Goal: Transaction & Acquisition: Download file/media

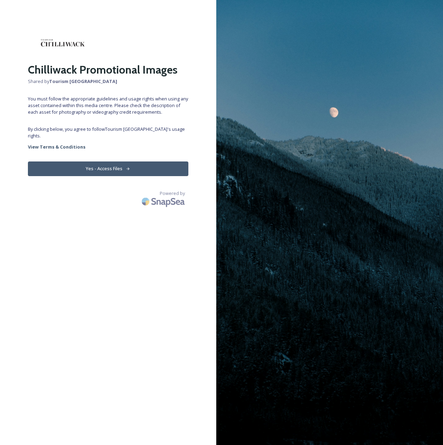
click at [108, 162] on button "Yes - Access Files" at bounding box center [108, 169] width 161 height 14
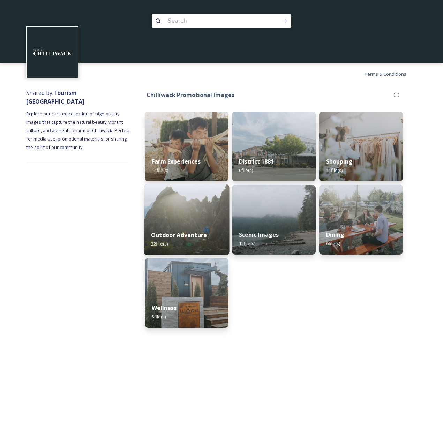
click at [207, 217] on img at bounding box center [186, 219] width 85 height 71
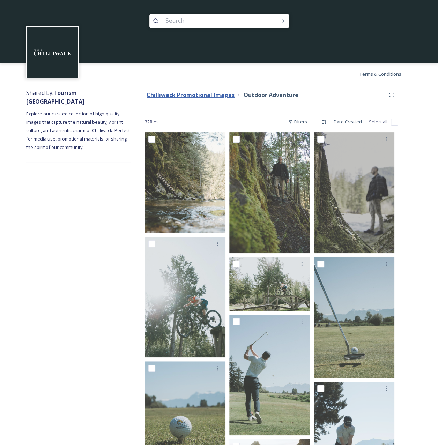
click at [222, 97] on strong "Chilliwack Promotional Images" at bounding box center [191, 95] width 88 height 8
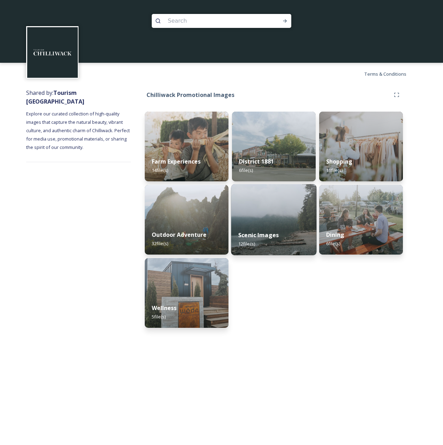
click at [274, 216] on img at bounding box center [273, 219] width 85 height 71
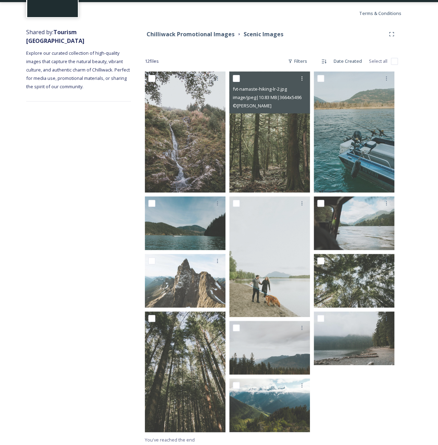
scroll to position [63, 0]
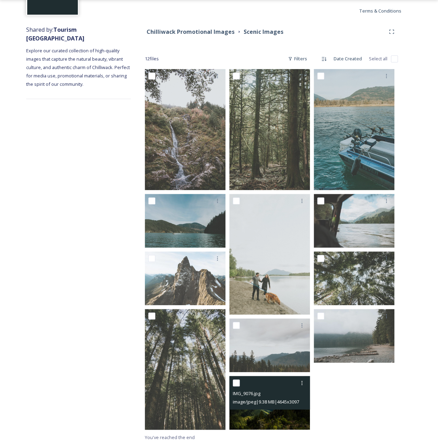
click at [262, 420] on img at bounding box center [269, 403] width 81 height 54
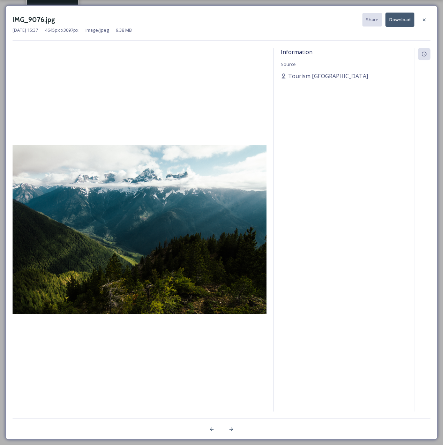
click at [393, 23] on button "Download" at bounding box center [400, 20] width 29 height 14
click at [424, 18] on icon at bounding box center [424, 20] width 6 height 6
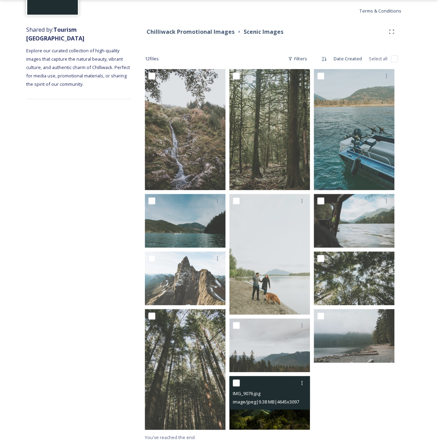
click at [281, 416] on img at bounding box center [269, 403] width 81 height 54
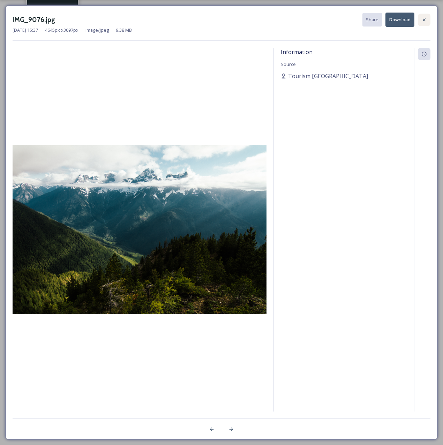
click at [426, 18] on icon at bounding box center [424, 20] width 6 height 6
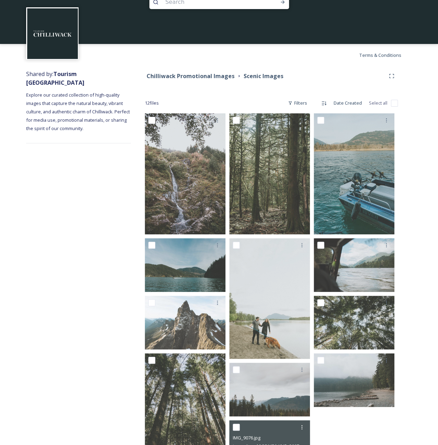
scroll to position [0, 0]
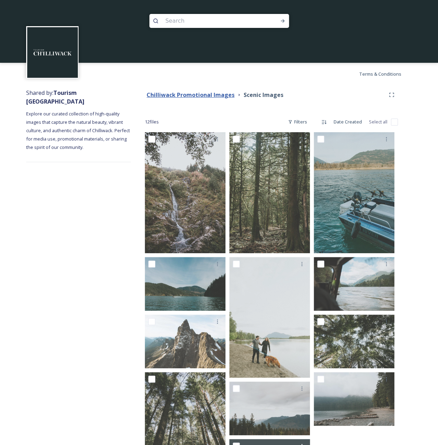
click at [208, 97] on strong "Chilliwack Promotional Images" at bounding box center [191, 95] width 88 height 8
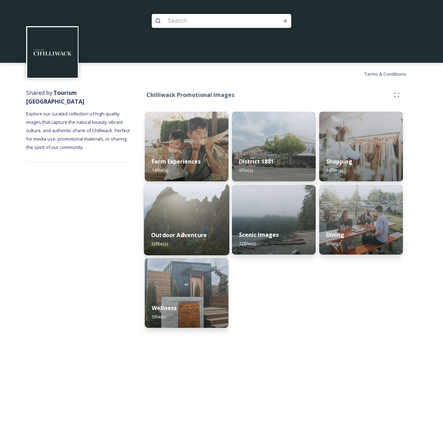
click at [190, 206] on img at bounding box center [186, 219] width 85 height 71
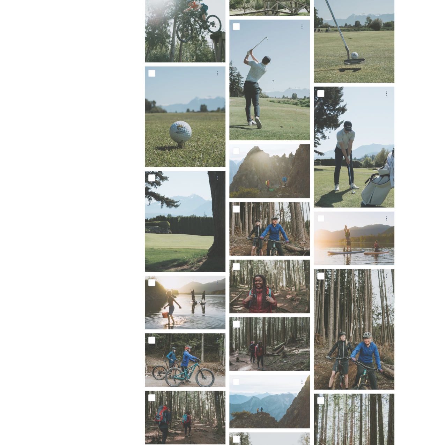
scroll to position [314, 0]
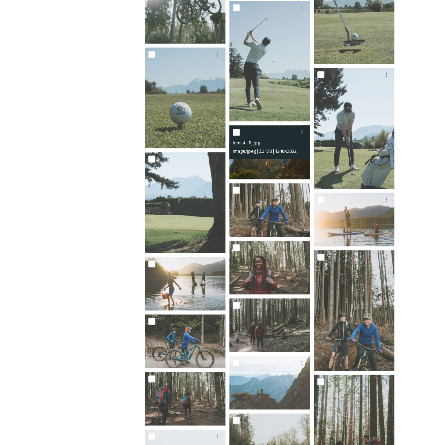
click at [254, 169] on img at bounding box center [269, 152] width 81 height 54
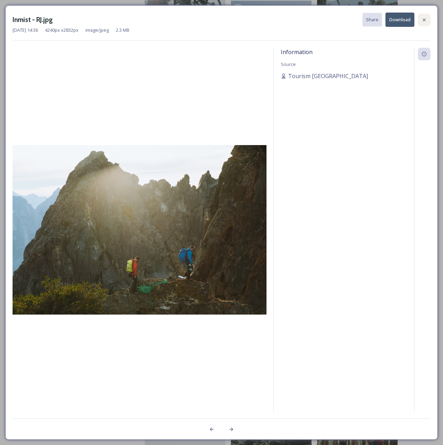
click at [424, 18] on icon at bounding box center [424, 20] width 6 height 6
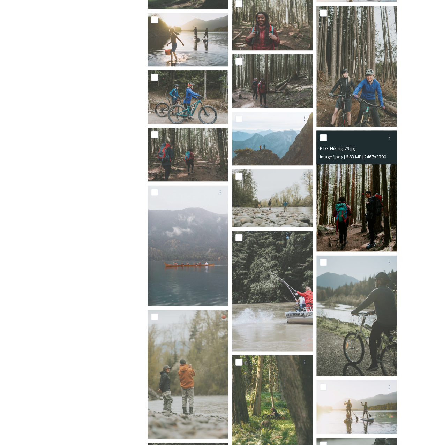
scroll to position [628, 0]
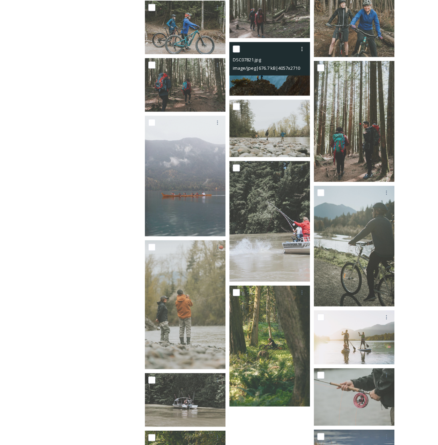
click at [259, 79] on img at bounding box center [269, 69] width 81 height 54
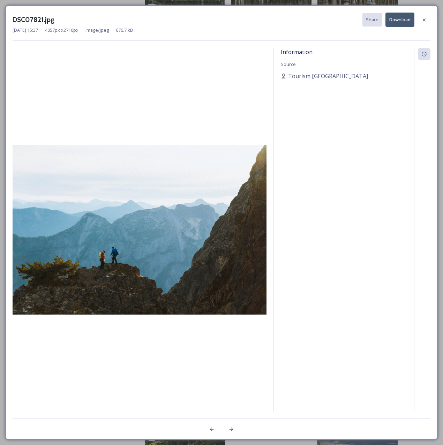
click at [408, 18] on button "Download" at bounding box center [400, 20] width 29 height 14
click at [349, 214] on div "Information Source Tourism [GEOGRAPHIC_DATA]" at bounding box center [344, 230] width 140 height 364
